Goal: Check status

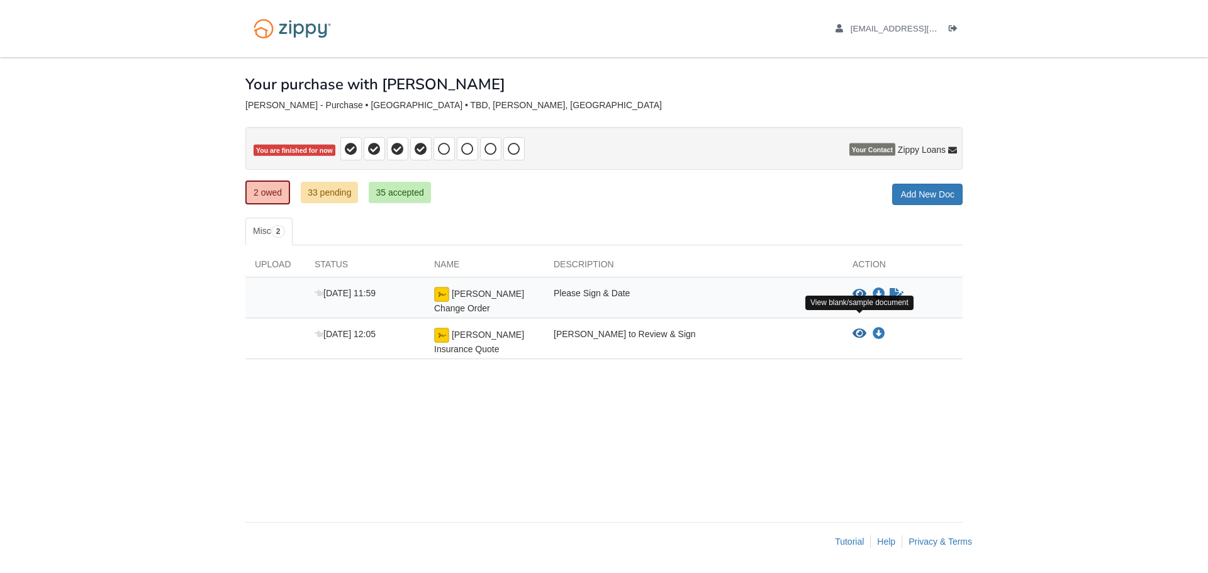
click at [859, 328] on icon "View Wrona Insurance Quote" at bounding box center [860, 334] width 14 height 13
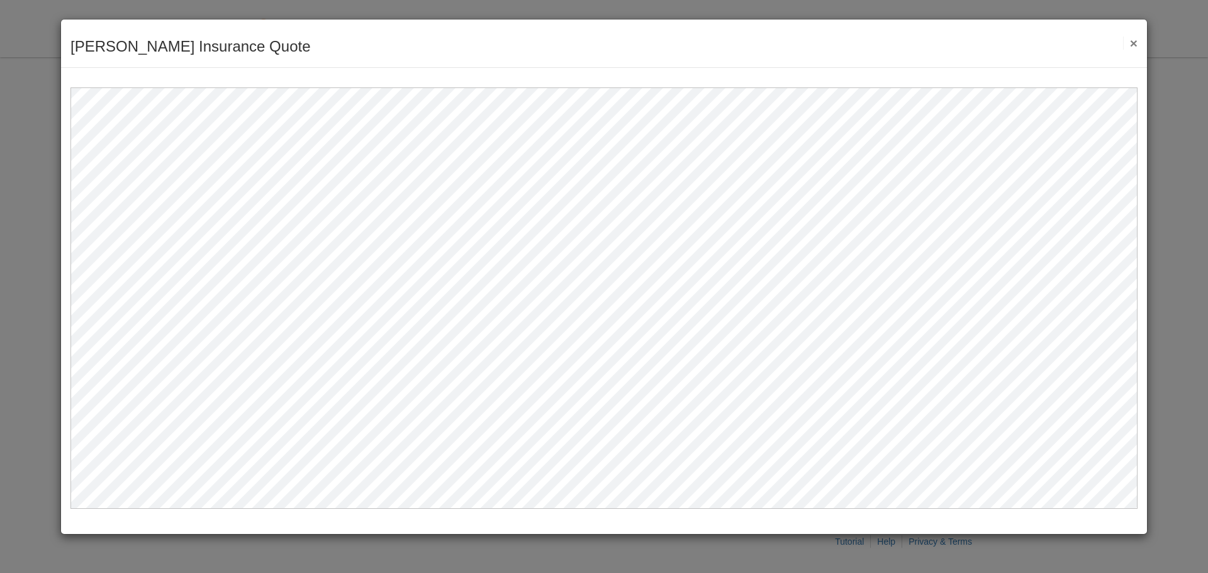
click at [1133, 42] on button "×" at bounding box center [1130, 42] width 14 height 13
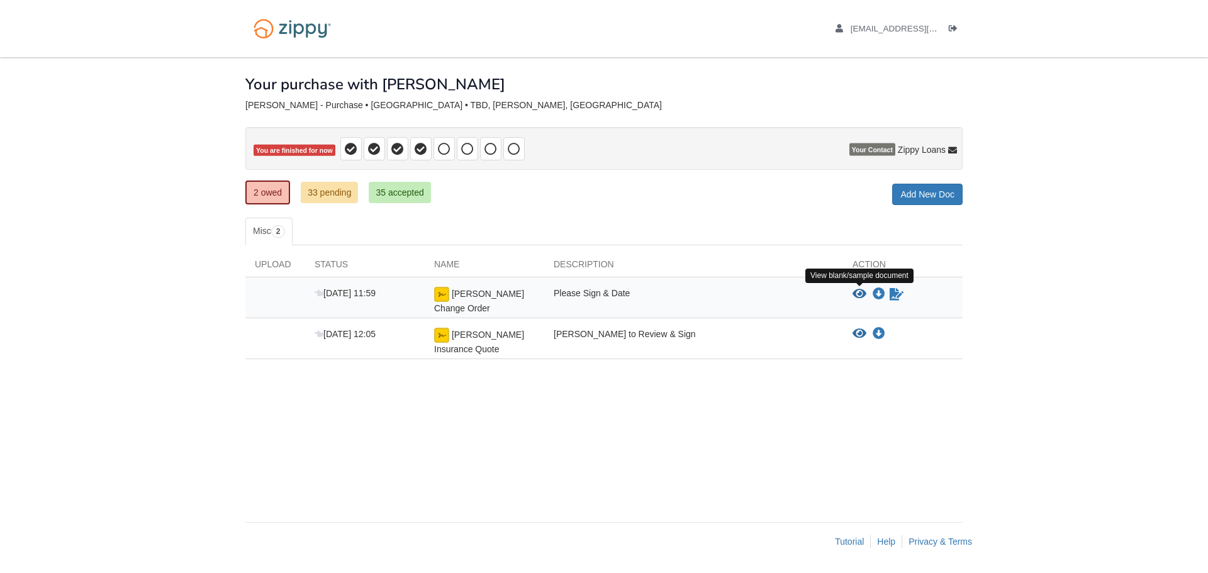
click at [864, 296] on icon "View Wrona Change Order" at bounding box center [860, 294] width 14 height 13
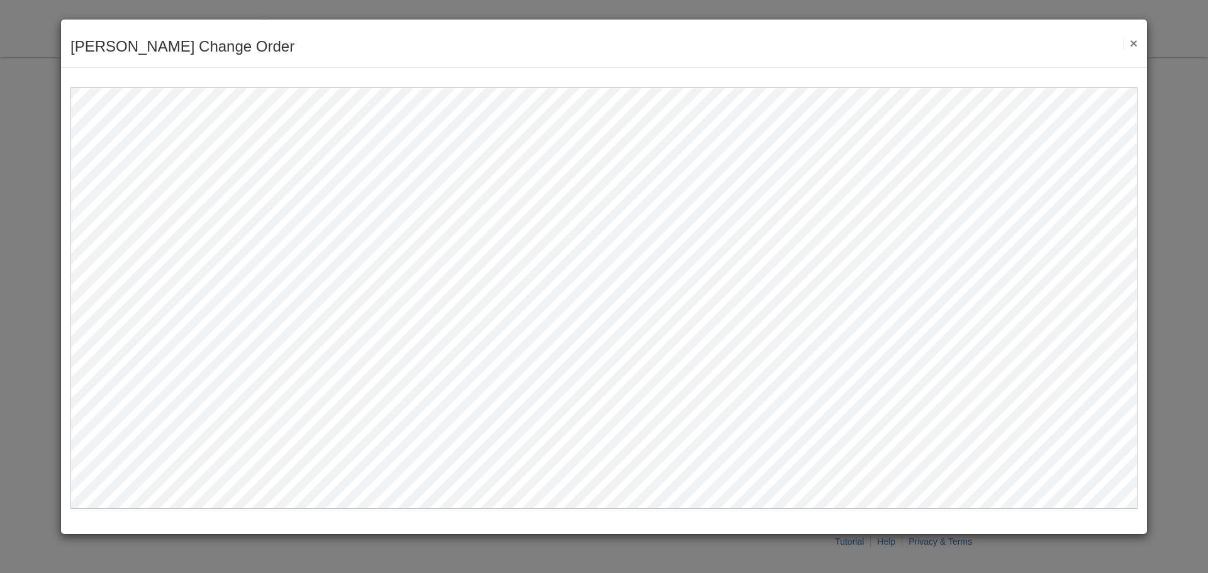
click at [903, 50] on div "Wrona Change Order Save Cancel Previous Document Next Document ×" at bounding box center [604, 44] width 1086 height 48
click at [1136, 42] on button "×" at bounding box center [1130, 42] width 14 height 13
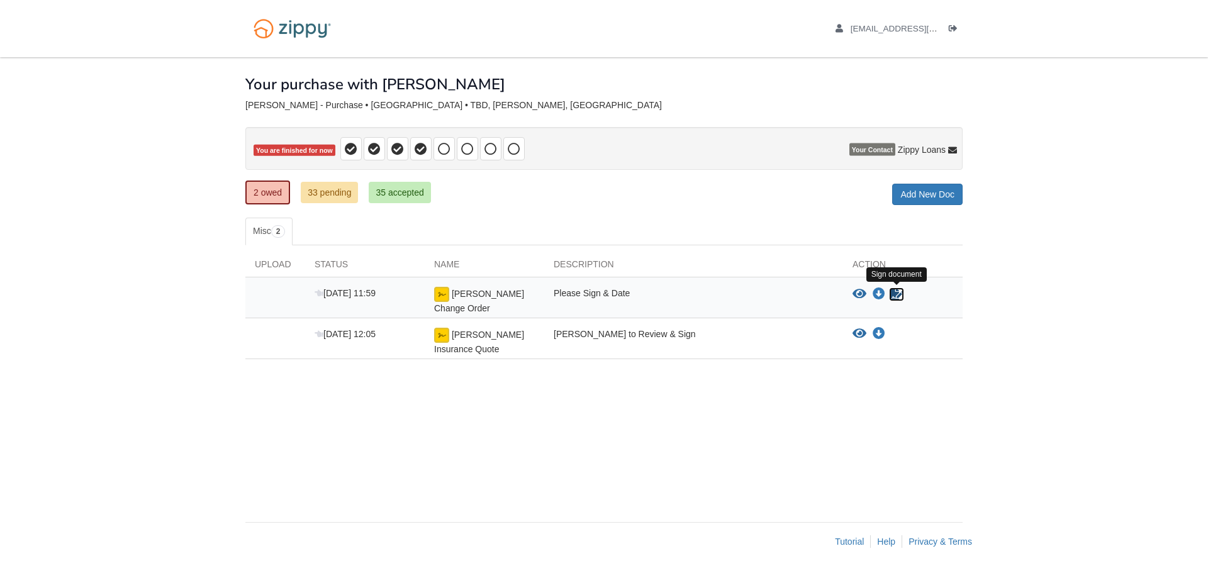
click at [900, 296] on icon "Sign Form" at bounding box center [897, 294] width 14 height 13
click at [857, 328] on icon "View Wrona Insurance Quote" at bounding box center [860, 334] width 14 height 13
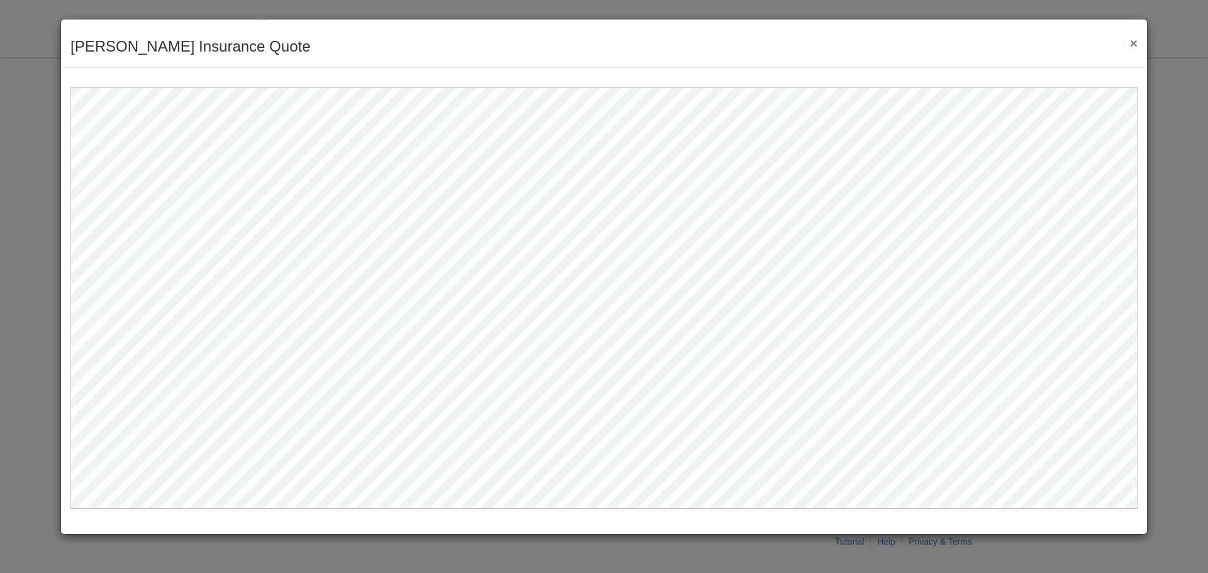
click at [1130, 46] on button "×" at bounding box center [1130, 42] width 14 height 13
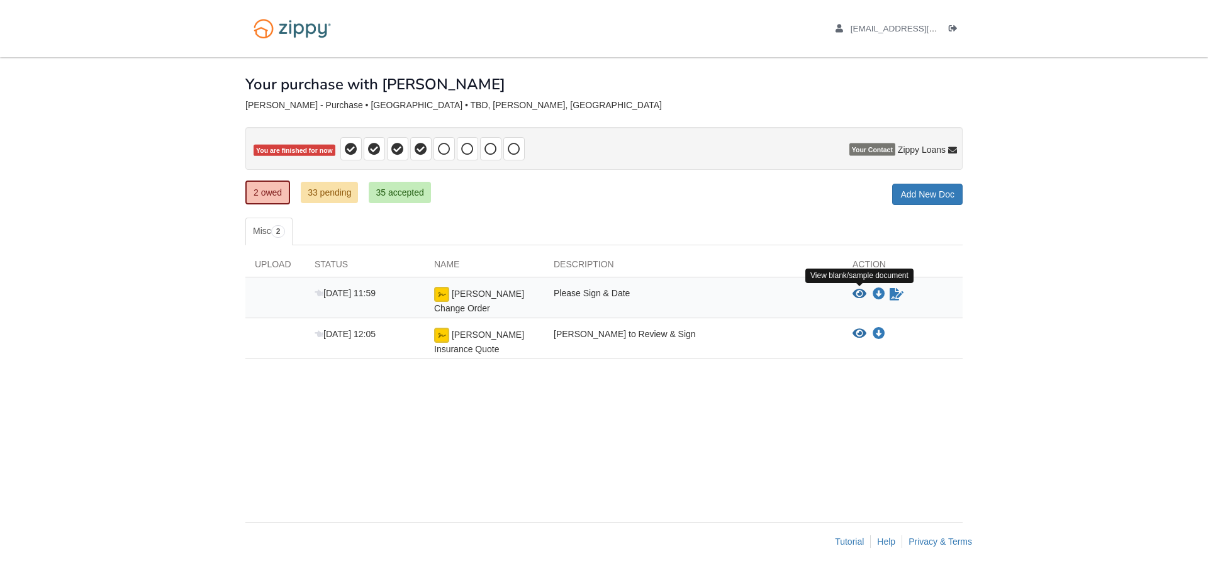
click at [856, 292] on icon "View Wrona Change Order" at bounding box center [860, 294] width 14 height 13
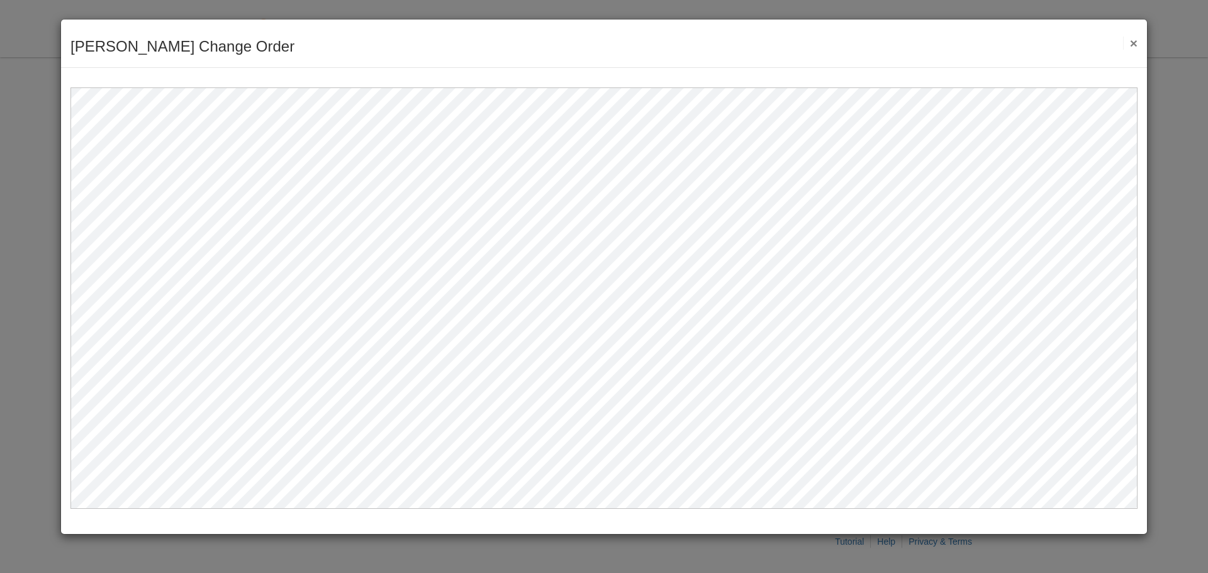
click at [1129, 42] on button "×" at bounding box center [1130, 42] width 14 height 13
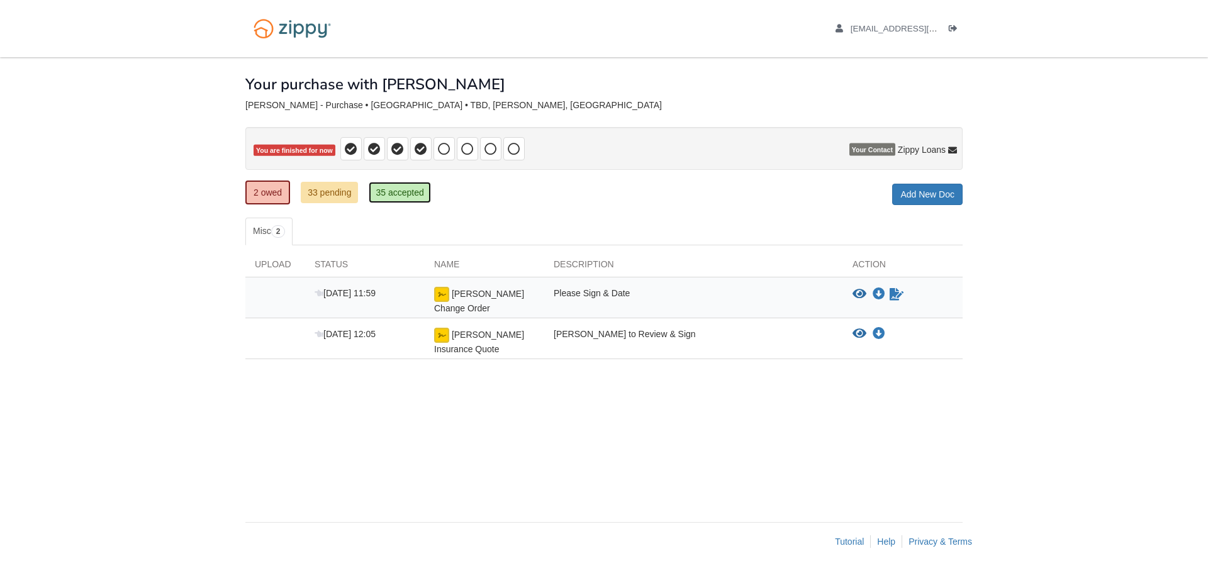
click at [398, 198] on link "35 accepted" at bounding box center [400, 192] width 62 height 21
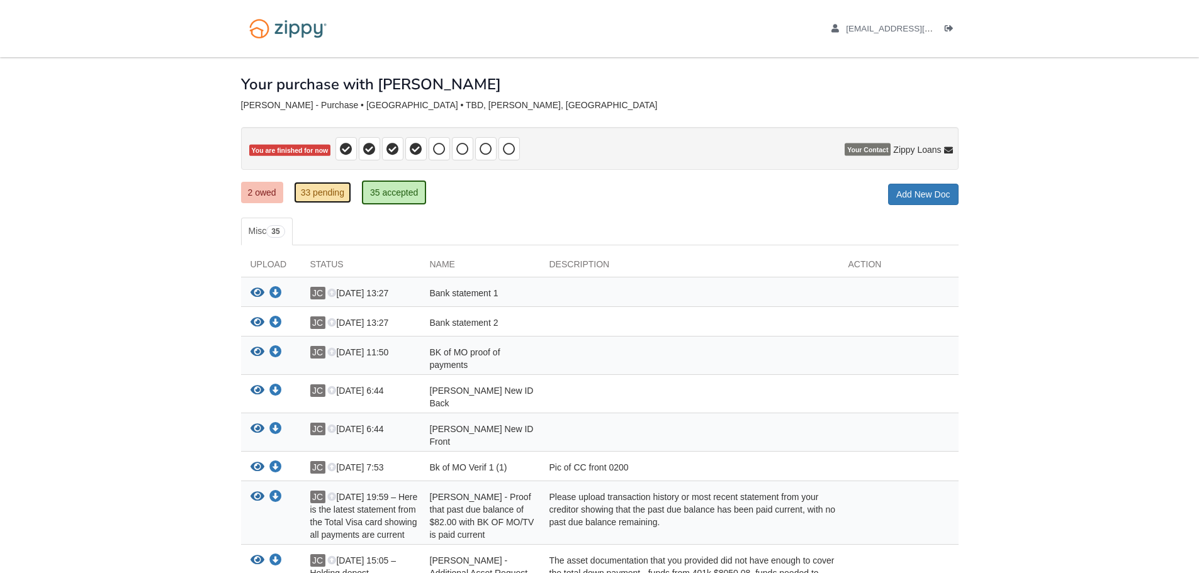
click at [320, 195] on link "33 pending" at bounding box center [322, 192] width 57 height 21
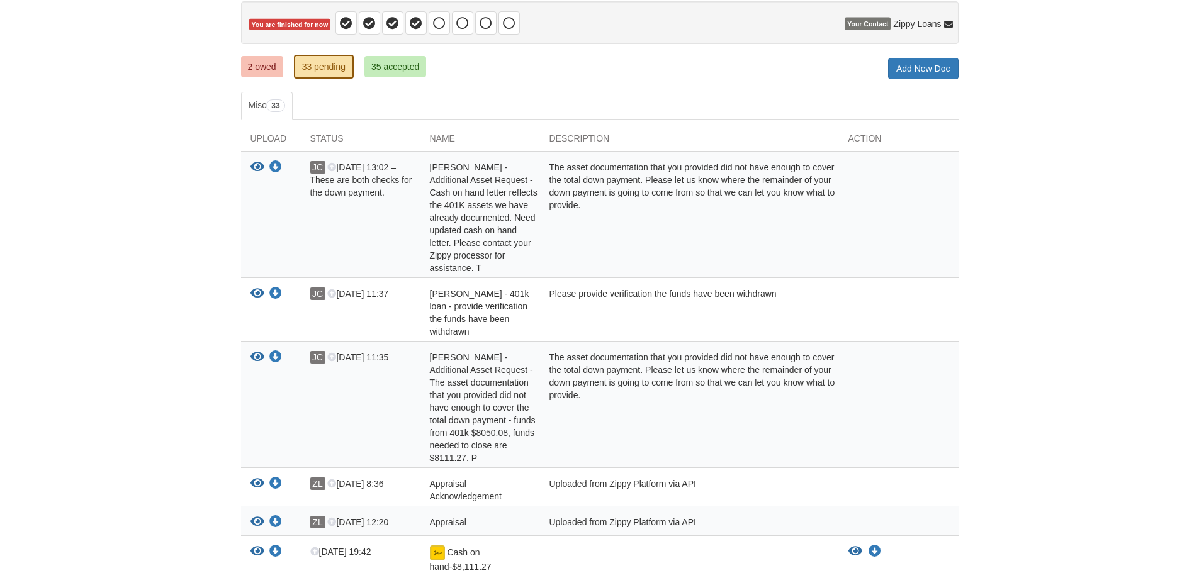
scroll to position [252, 0]
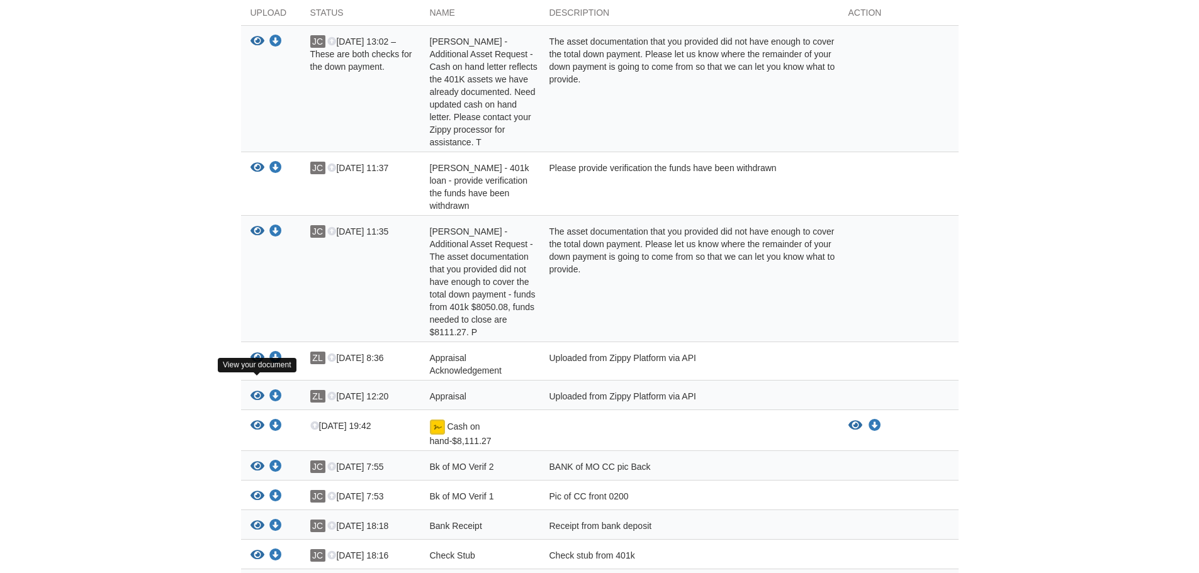
click at [257, 390] on icon "View Appraisal" at bounding box center [257, 396] width 14 height 13
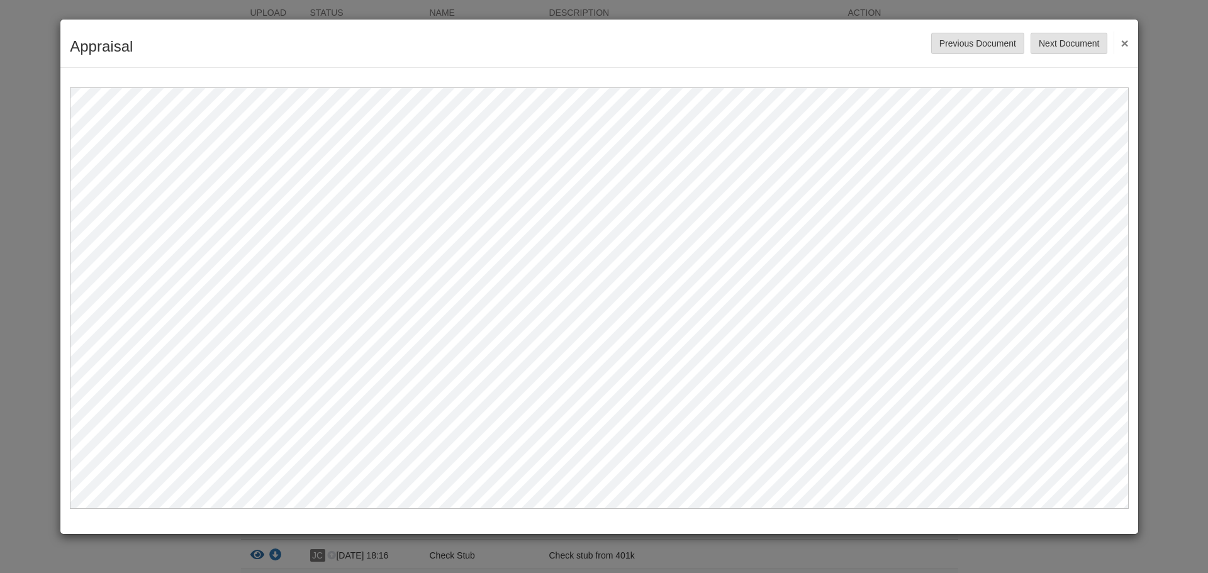
click at [1125, 44] on button "×" at bounding box center [1121, 42] width 14 height 23
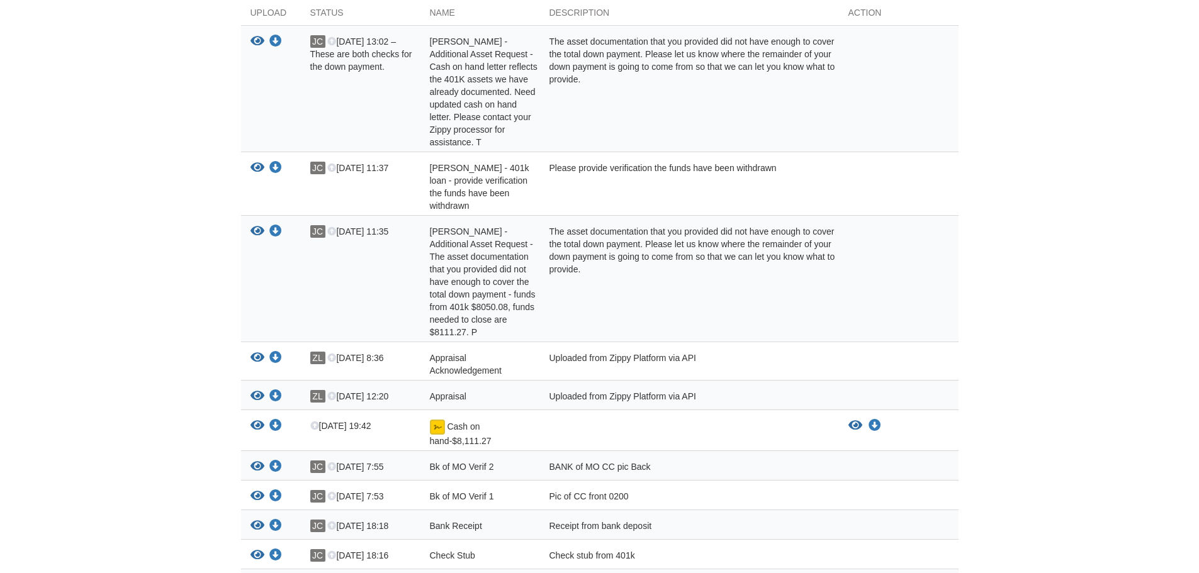
scroll to position [0, 0]
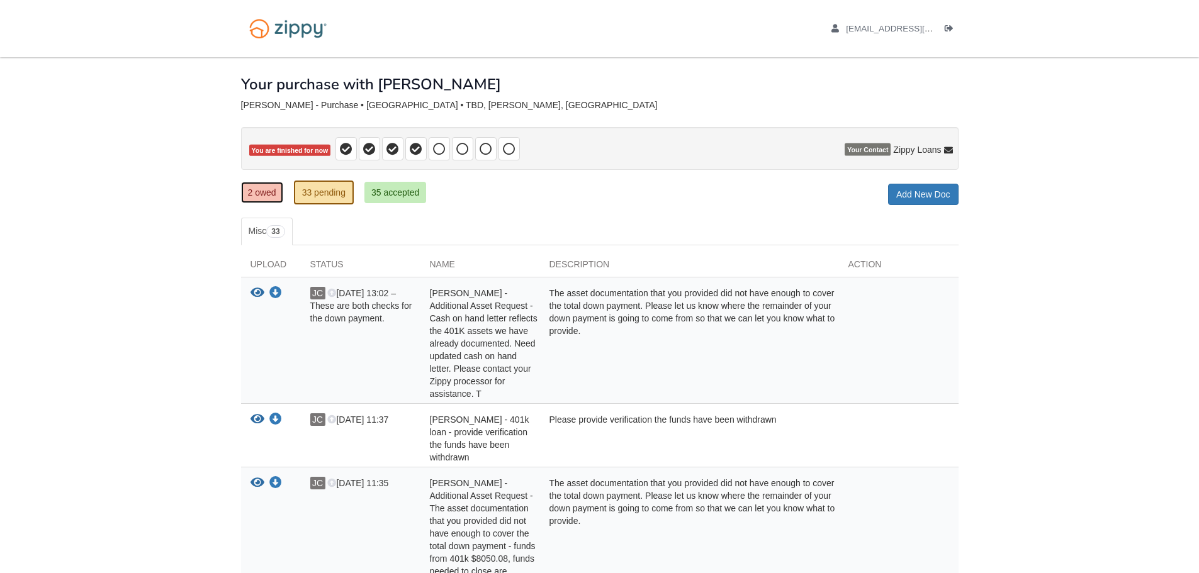
click at [266, 193] on link "2 owed" at bounding box center [262, 192] width 42 height 21
